Goal: Task Accomplishment & Management: Manage account settings

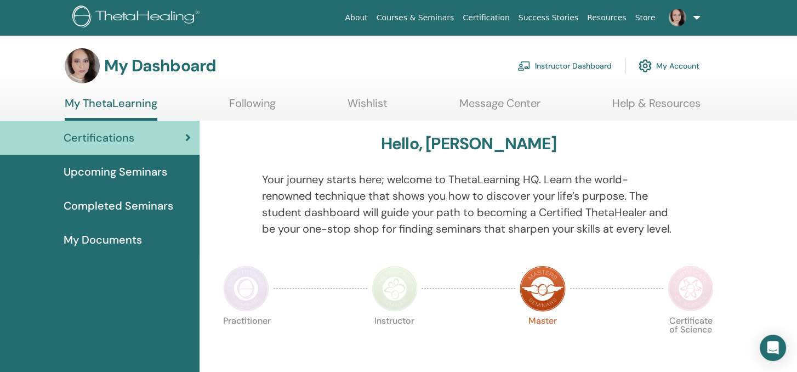
click at [576, 61] on link "Instructor Dashboard" at bounding box center [564, 66] width 94 height 24
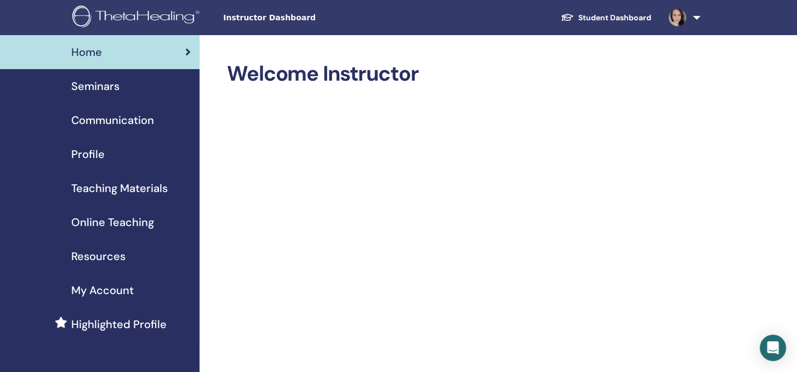
click at [86, 90] on span "Seminars" at bounding box center [95, 86] width 48 height 16
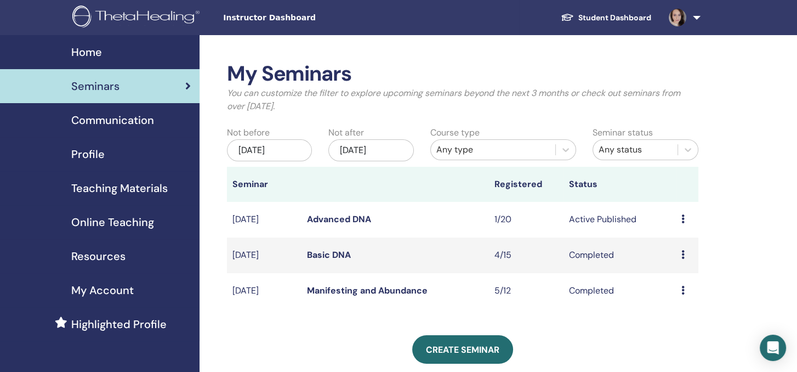
click at [107, 120] on span "Communication" at bounding box center [112, 120] width 83 height 16
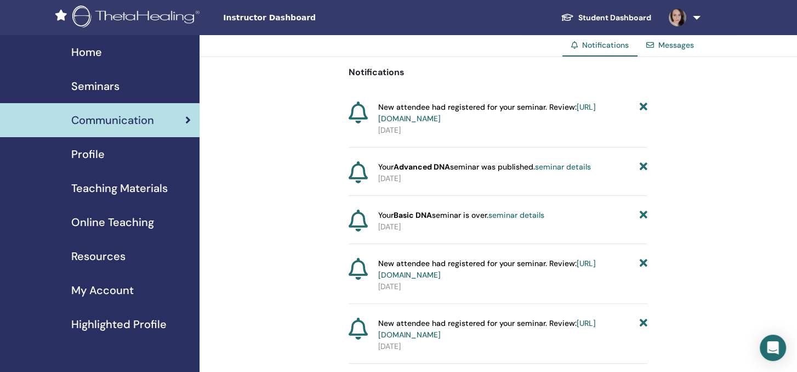
click at [89, 84] on span "Seminars" at bounding box center [95, 86] width 48 height 16
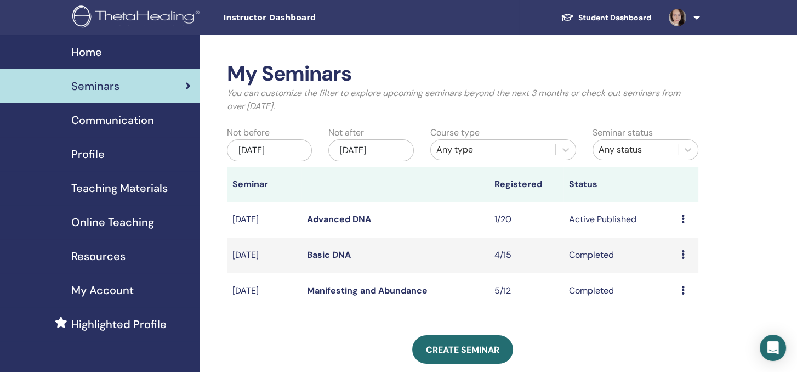
click at [326, 220] on link "Advanced DNA" at bounding box center [339, 219] width 64 height 12
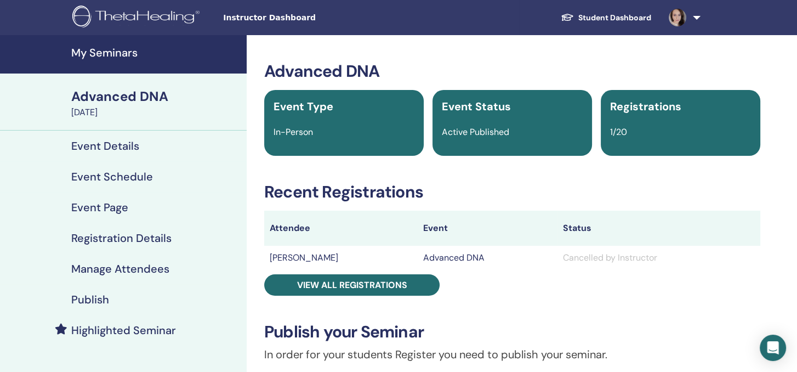
click at [110, 146] on h4 "Event Details" at bounding box center [105, 145] width 68 height 13
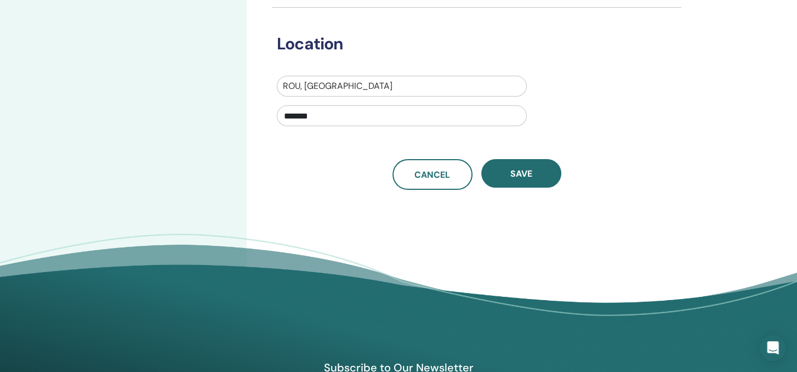
scroll to position [384, 0]
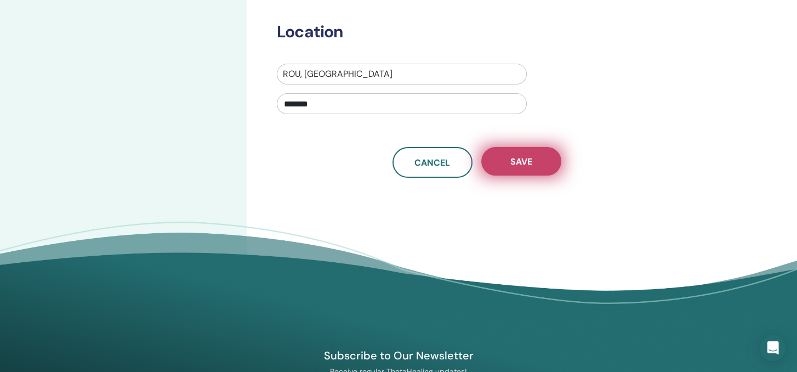
click at [527, 166] on span "Save" at bounding box center [521, 162] width 22 height 12
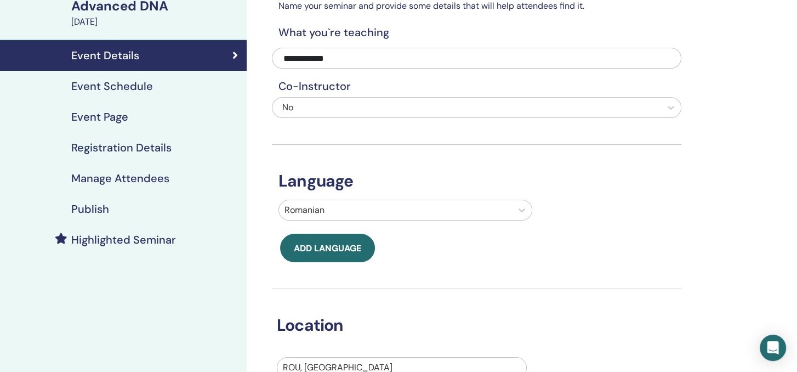
scroll to position [42, 0]
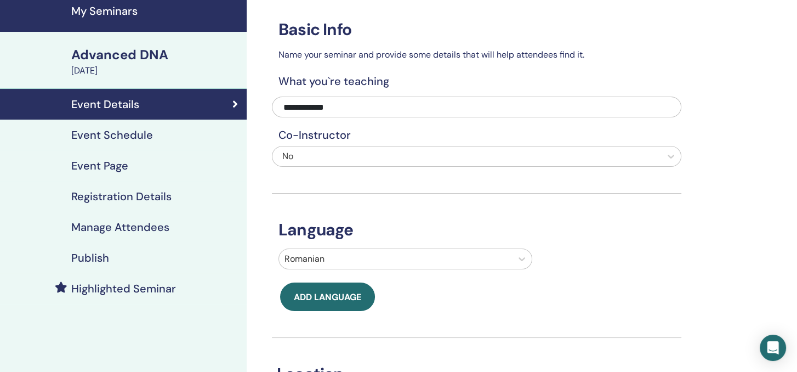
click at [93, 127] on link "Event Schedule" at bounding box center [123, 134] width 247 height 31
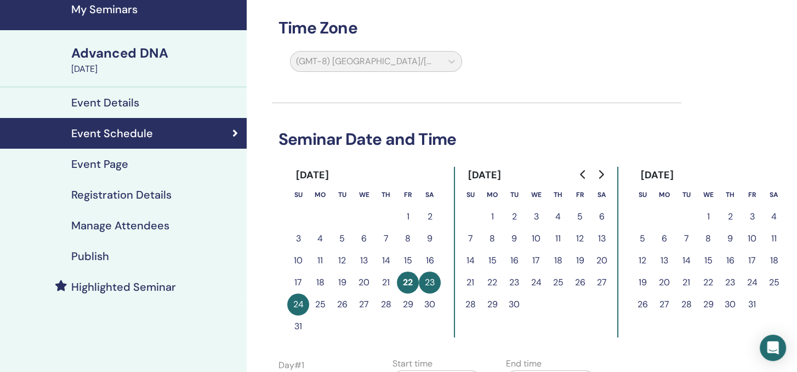
scroll to position [42, 0]
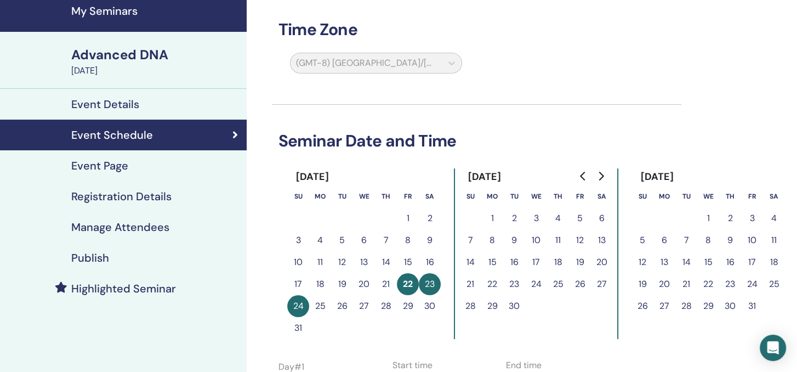
click at [104, 195] on h4 "Registration Details" at bounding box center [121, 196] width 100 height 13
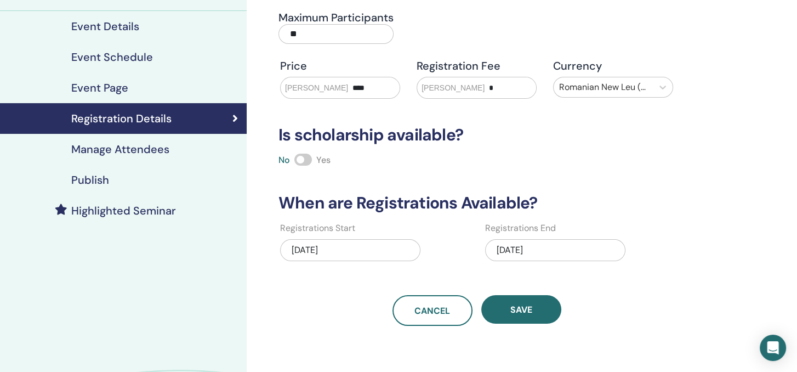
scroll to position [151, 0]
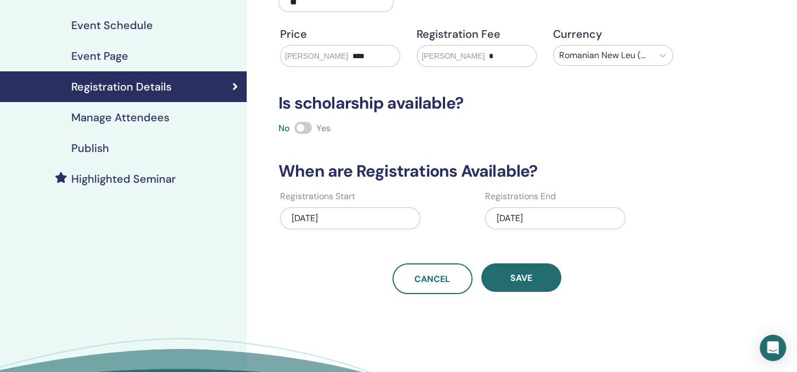
click at [525, 218] on div "08/22/2025" at bounding box center [555, 218] width 140 height 22
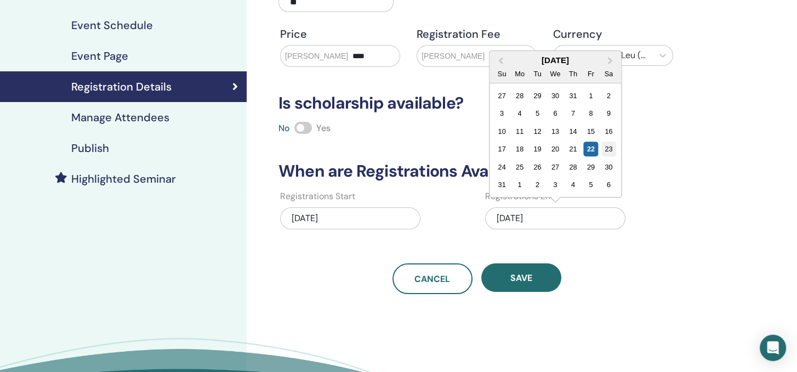
click at [610, 153] on div "23" at bounding box center [608, 148] width 15 height 15
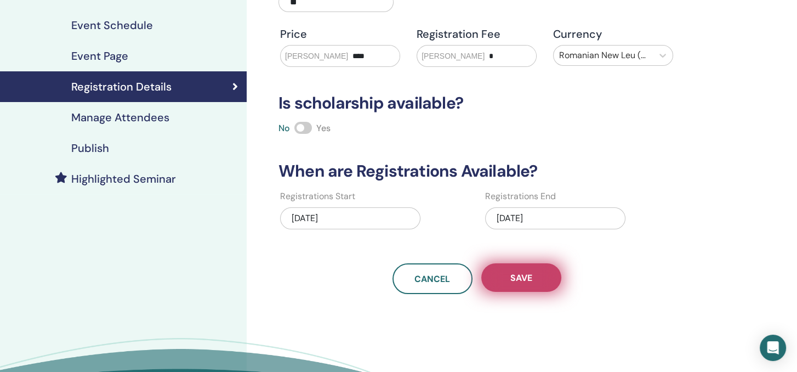
click at [513, 266] on button "Save" at bounding box center [521, 277] width 80 height 29
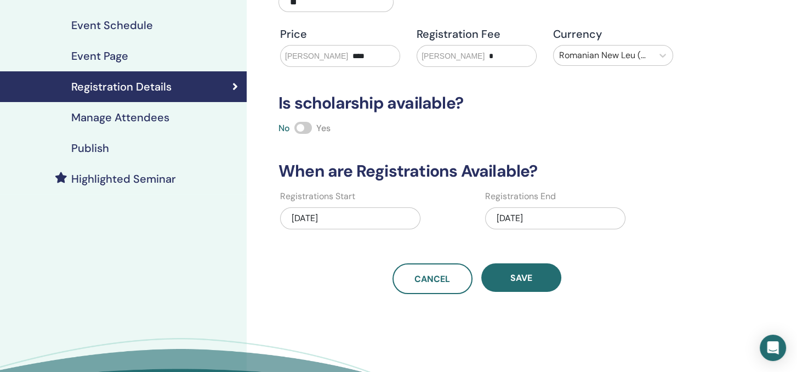
click at [133, 115] on h4 "Manage Attendees" at bounding box center [120, 117] width 98 height 13
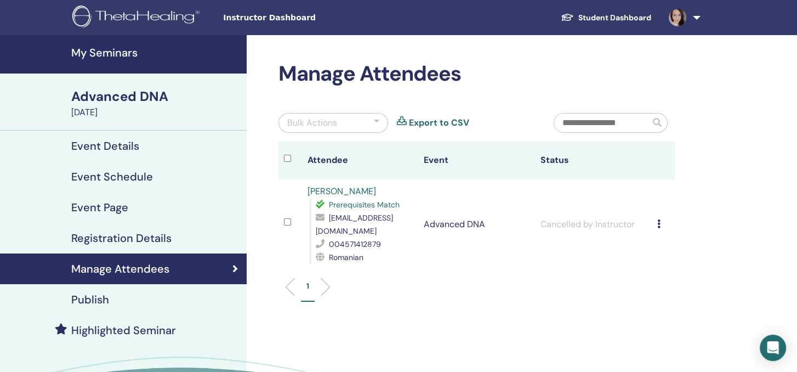
click at [98, 48] on h4 "My Seminars" at bounding box center [155, 52] width 169 height 13
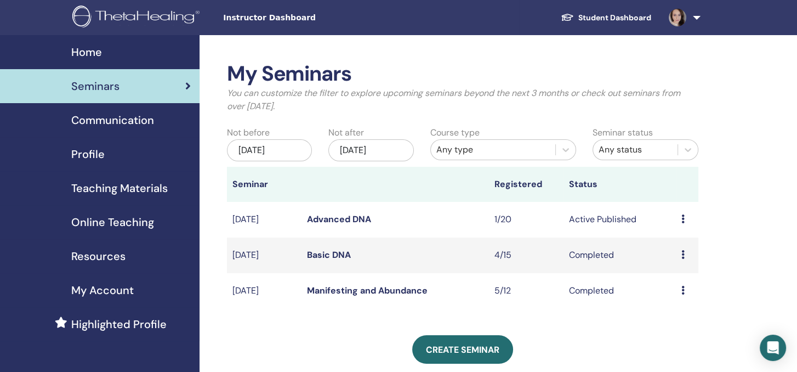
click at [349, 215] on link "Advanced DNA" at bounding box center [339, 219] width 64 height 12
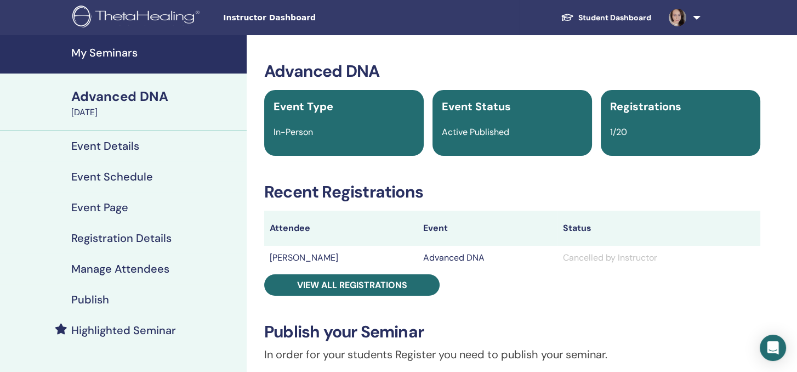
click at [87, 288] on link "Publish" at bounding box center [123, 299] width 247 height 31
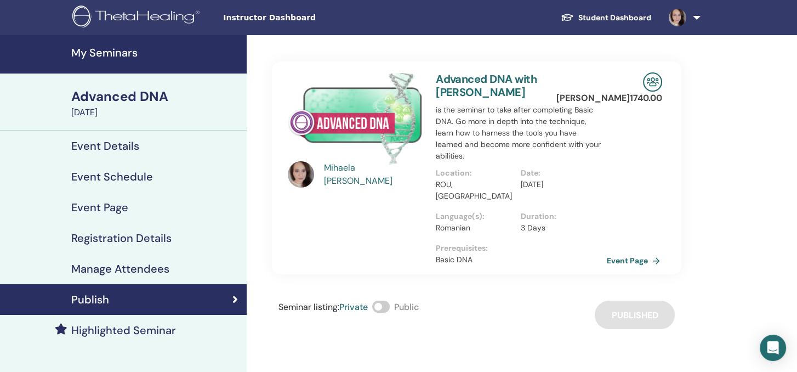
click at [619, 252] on link "Event Page" at bounding box center [636, 260] width 58 height 16
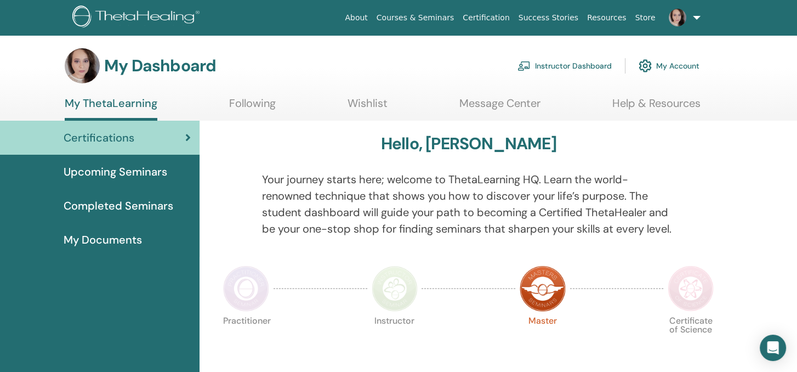
click at [584, 64] on link "Instructor Dashboard" at bounding box center [564, 66] width 94 height 24
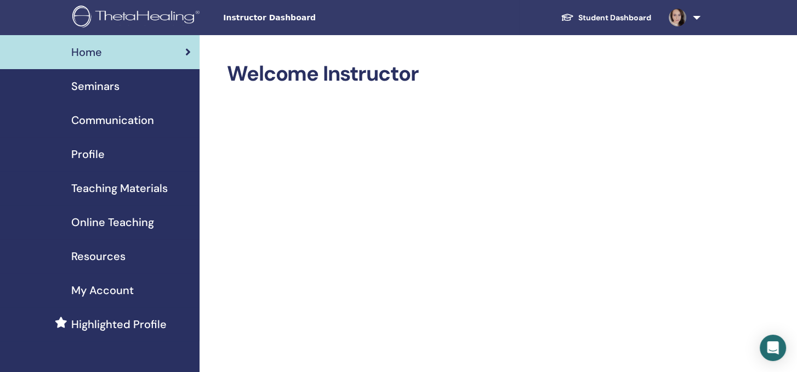
click at [99, 86] on span "Seminars" at bounding box center [95, 86] width 48 height 16
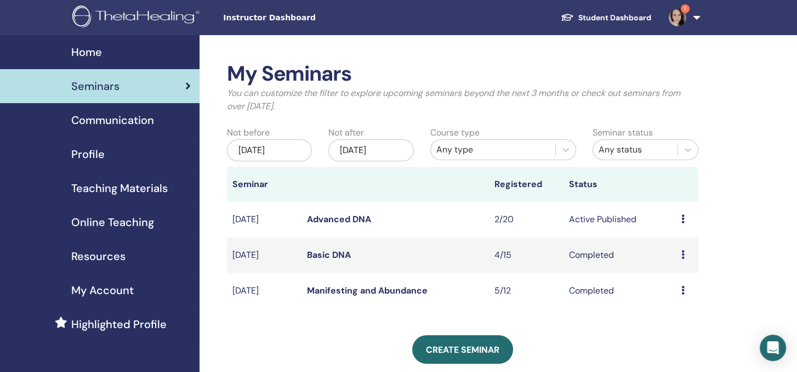
click at [364, 221] on link "Advanced DNA" at bounding box center [339, 219] width 64 height 12
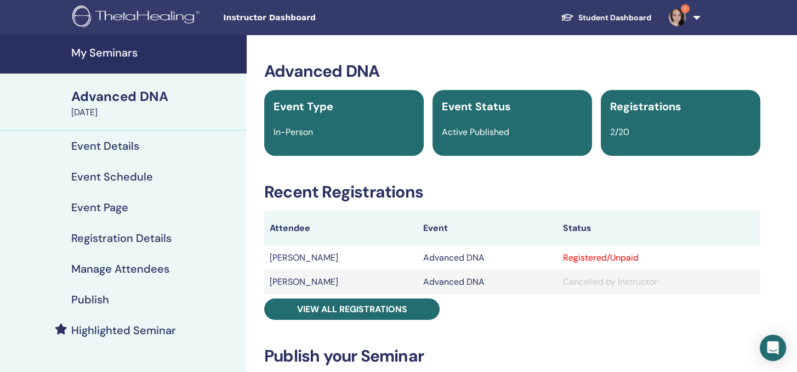
click at [609, 257] on div "Registered/Unpaid" at bounding box center [659, 257] width 192 height 13
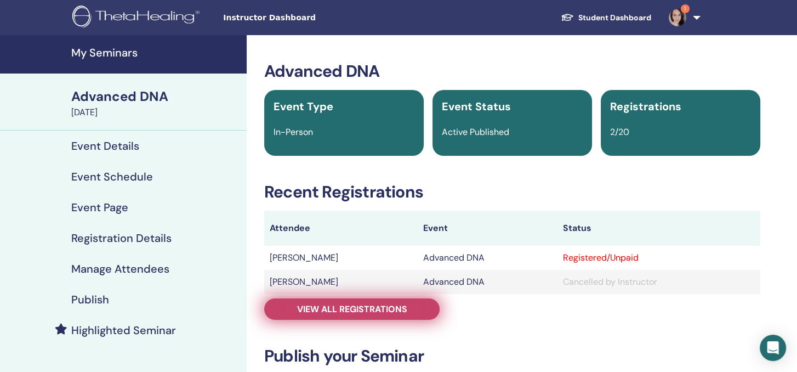
click at [346, 312] on span "View all registrations" at bounding box center [352, 309] width 110 height 12
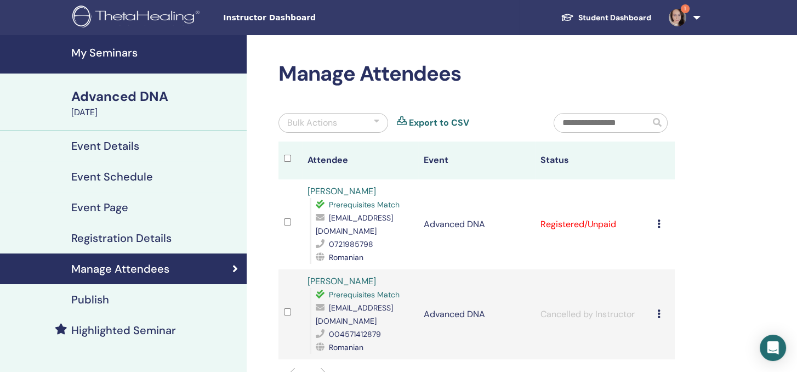
click at [650, 224] on td "Registered/Unpaid" at bounding box center [593, 224] width 117 height 90
click at [656, 224] on td "Cancel Registration Do not auto-certify Mark as Paid Mark as Unpaid Mark as Abs…" at bounding box center [664, 224] width 24 height 90
click at [660, 223] on icon at bounding box center [658, 223] width 3 height 9
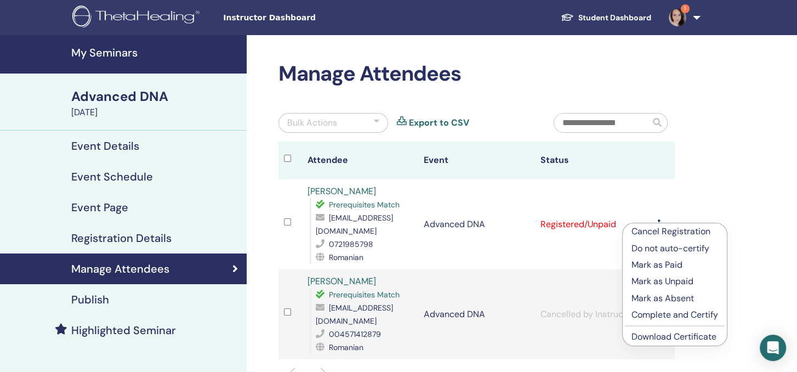
click at [670, 264] on p "Mark as Paid" at bounding box center [674, 264] width 87 height 13
